Goal: Understand process/instructions: Learn how to perform a task or action

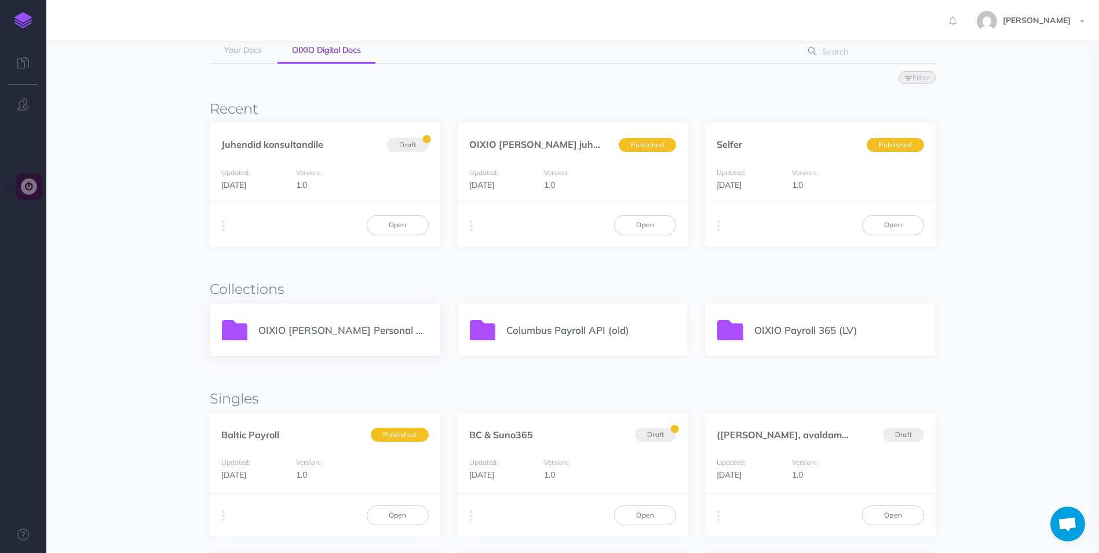
scroll to position [58, 0]
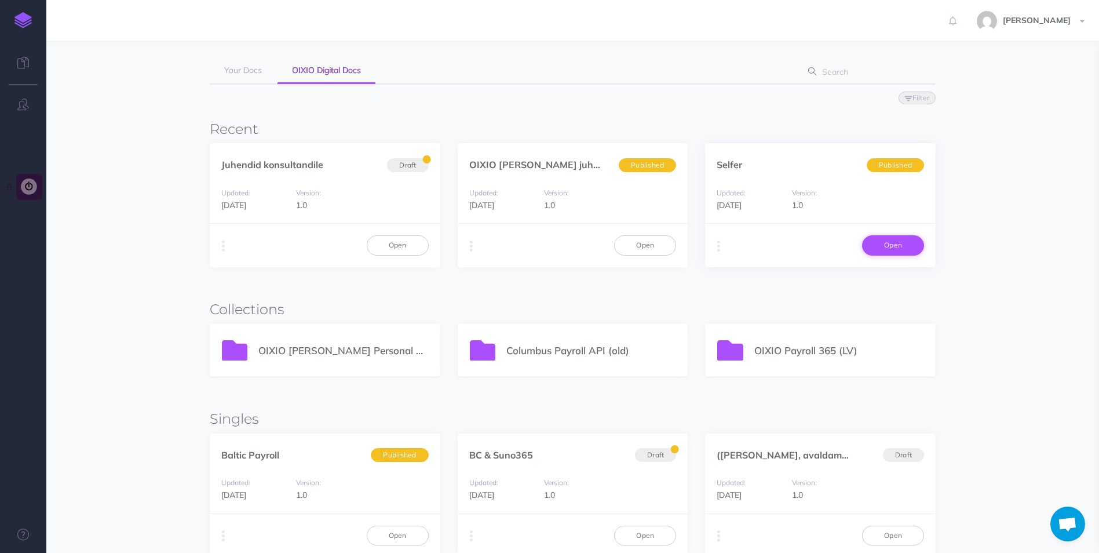
click at [892, 246] on link "Open" at bounding box center [893, 245] width 62 height 20
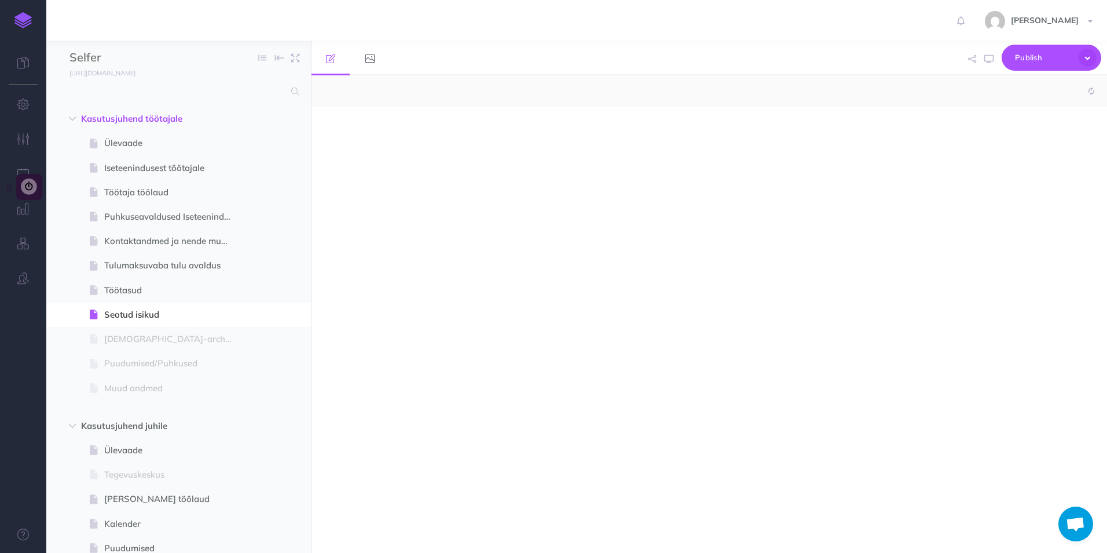
select select "null"
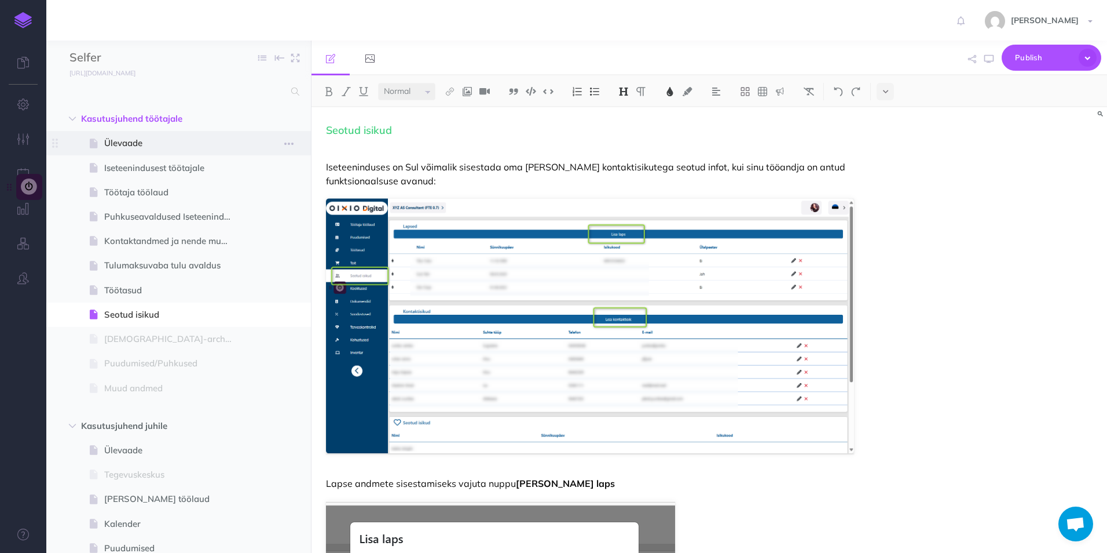
click at [107, 141] on span "Ülevaade" at bounding box center [172, 143] width 137 height 14
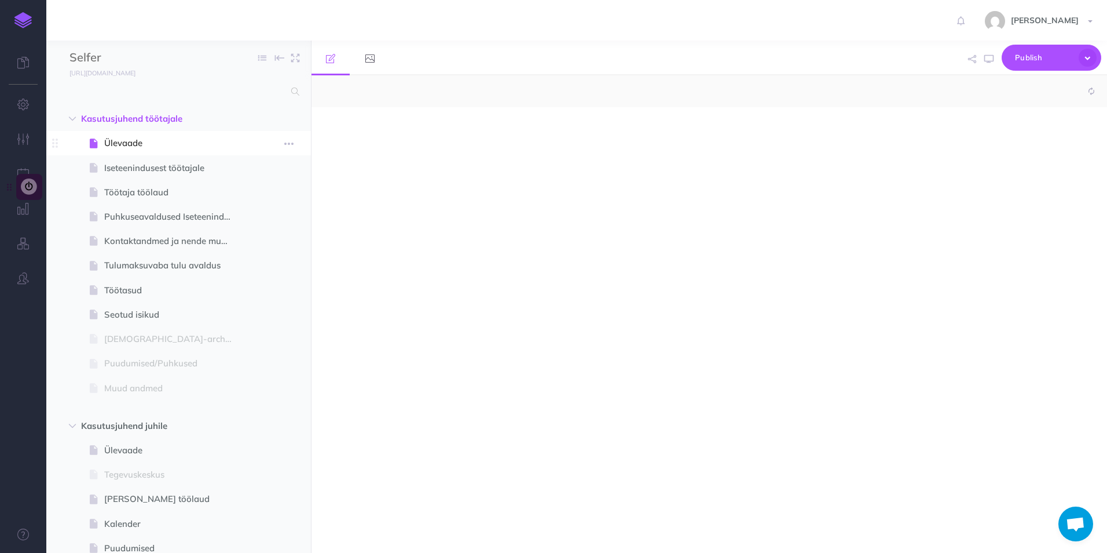
select select "null"
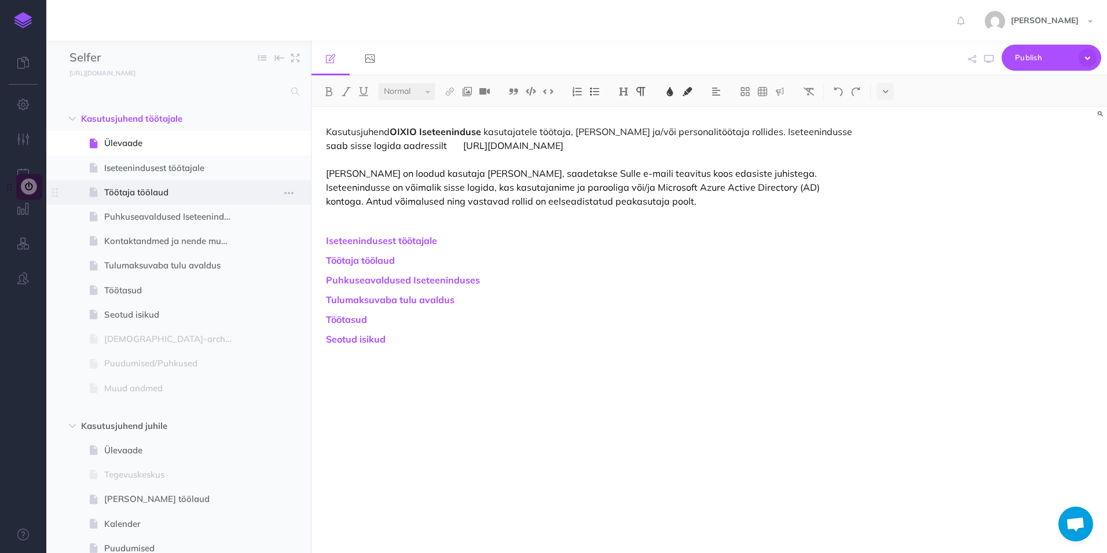
click at [155, 188] on span "Töötaja töölaud" at bounding box center [172, 192] width 137 height 14
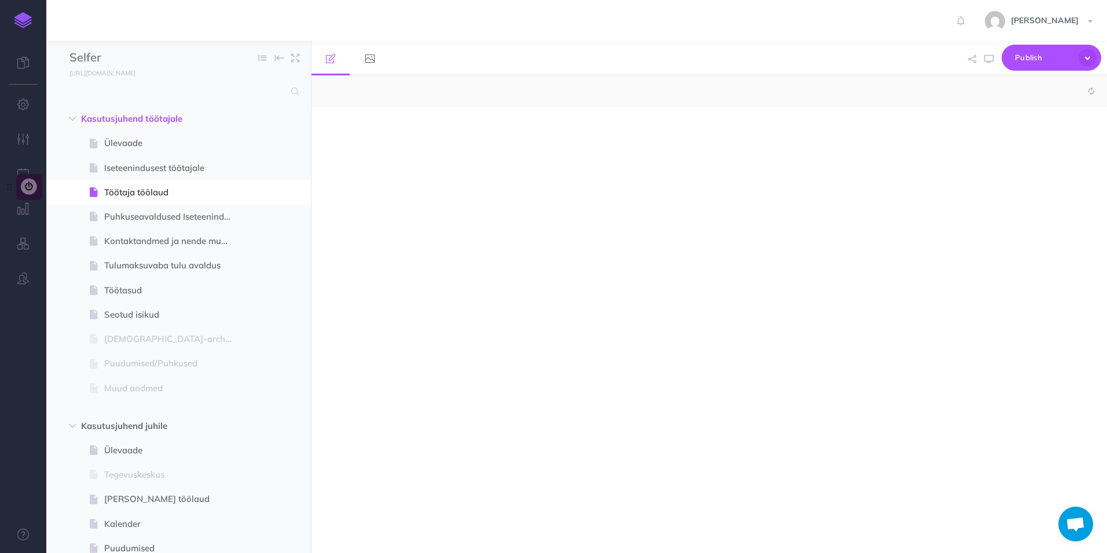
select select "null"
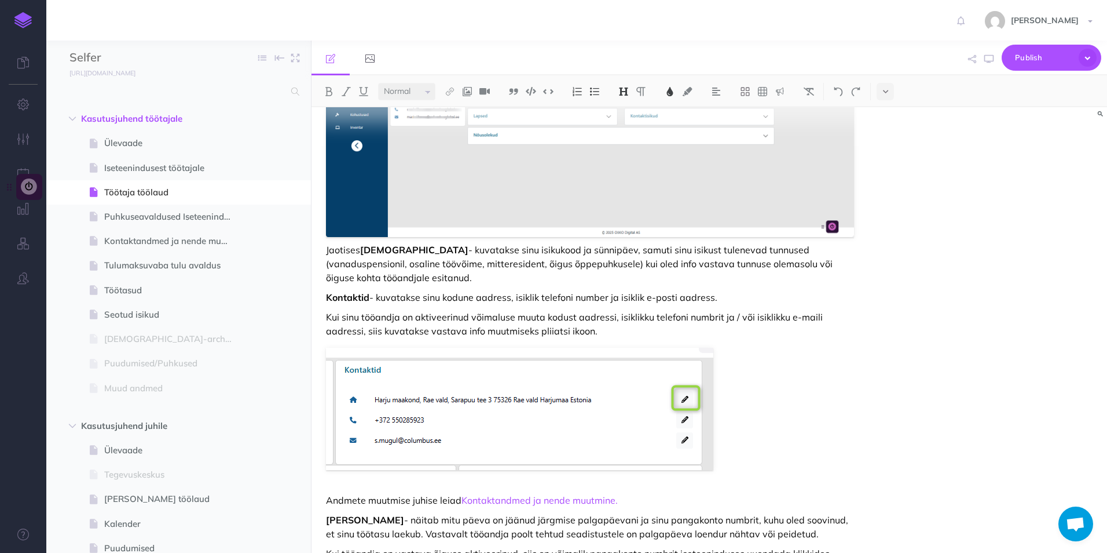
scroll to position [637, 0]
